Goal: Task Accomplishment & Management: Use online tool/utility

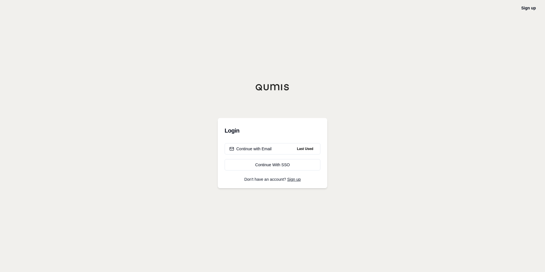
click at [298, 143] on div "Login Continue with Email Last Used Continue With SSO Don't have an account? Si…" at bounding box center [272, 153] width 109 height 70
click at [280, 151] on button "Continue with Email Last Used" at bounding box center [273, 148] width 96 height 11
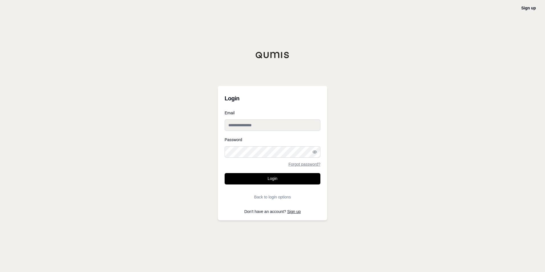
type input "**********"
click at [280, 177] on button "Login" at bounding box center [273, 178] width 96 height 11
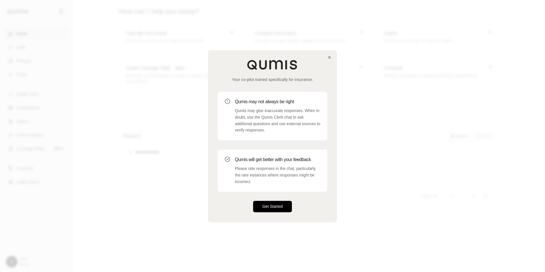
click at [277, 210] on button "Get Started" at bounding box center [272, 206] width 39 height 11
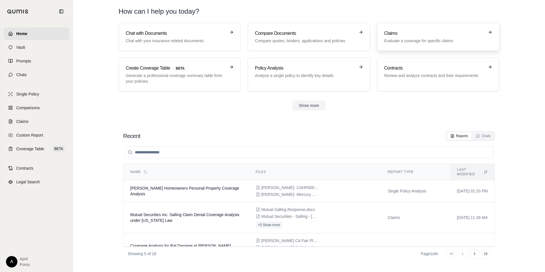
click at [407, 42] on p "Evaluate a coverage for specific claims" at bounding box center [434, 41] width 100 height 6
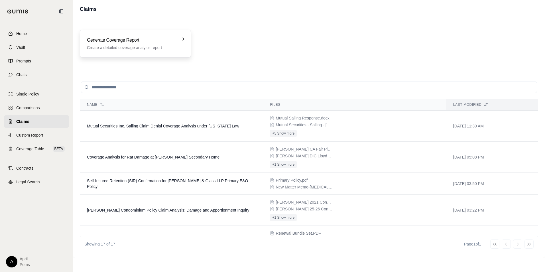
click at [181, 43] on div "Generate Coverage Report Create a detailed coverage analysis report" at bounding box center [135, 44] width 97 height 14
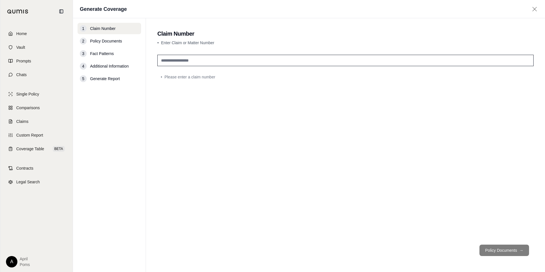
click at [186, 58] on input "text" at bounding box center [345, 60] width 376 height 11
type input "*******"
click at [525, 247] on button "Policy Documents →" at bounding box center [504, 250] width 50 height 11
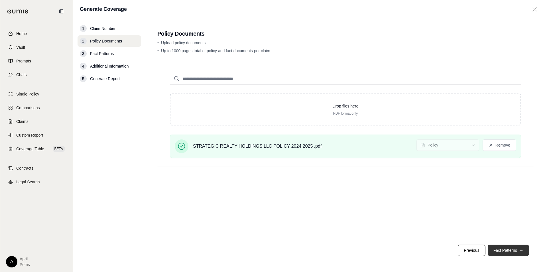
click at [496, 250] on button "Fact Patterns →" at bounding box center [508, 250] width 41 height 11
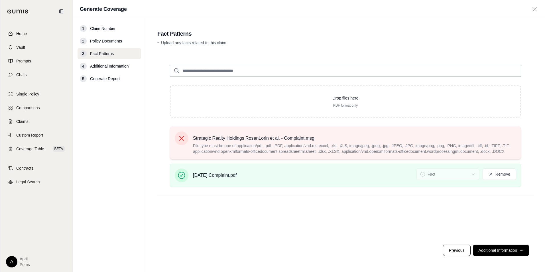
click at [181, 139] on icon at bounding box center [182, 138] width 8 height 8
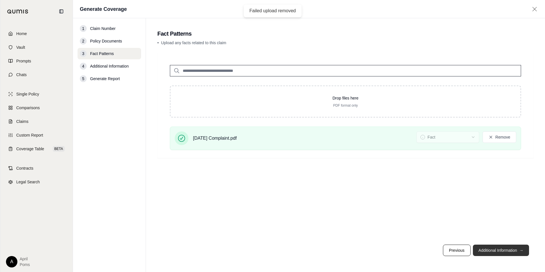
click at [503, 247] on button "Additional Information →" at bounding box center [501, 250] width 56 height 11
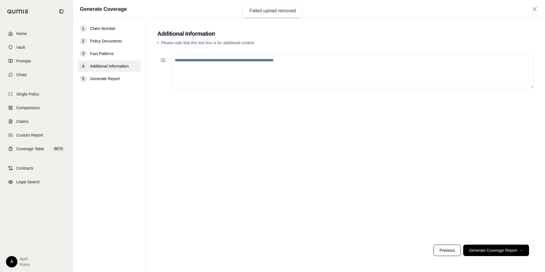
click at [200, 60] on textarea at bounding box center [352, 72] width 363 height 34
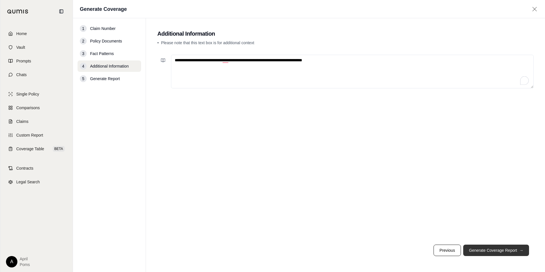
type textarea "**********"
click at [504, 250] on button "Generate Coverage Report →" at bounding box center [496, 250] width 66 height 11
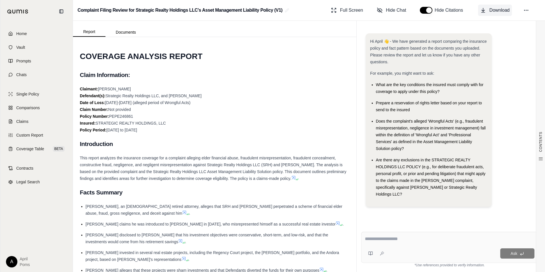
click at [487, 8] on button "Download" at bounding box center [495, 10] width 34 height 11
